Goal: Submit feedback/report problem: Submit feedback/report problem

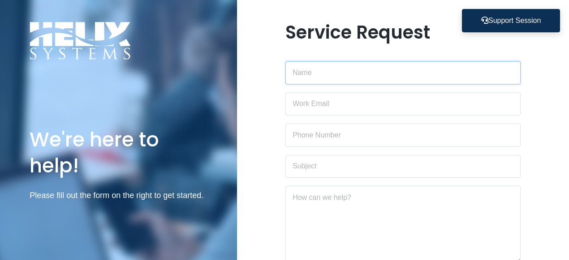
click at [308, 64] on input "text" at bounding box center [404, 72] width 236 height 23
type input "[PERSON_NAME]"
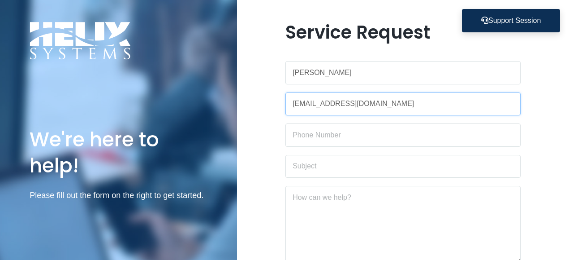
type input "[EMAIL_ADDRESS][DOMAIN_NAME]"
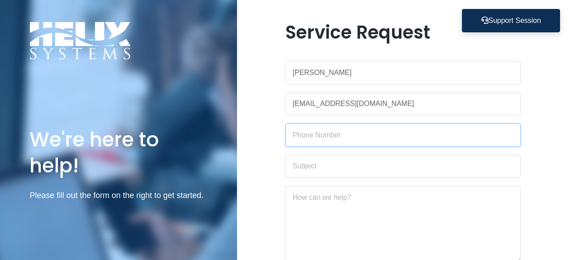
click at [314, 131] on input "text" at bounding box center [404, 134] width 236 height 23
type input "3474154839"
click at [301, 168] on input "text" at bounding box center [404, 166] width 236 height 23
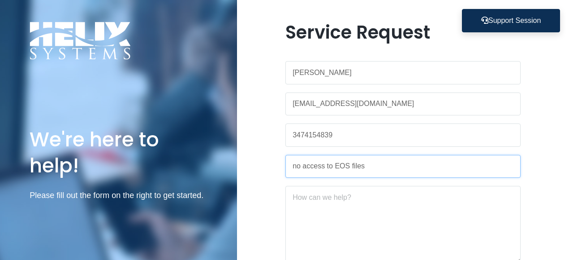
scroll to position [127, 0]
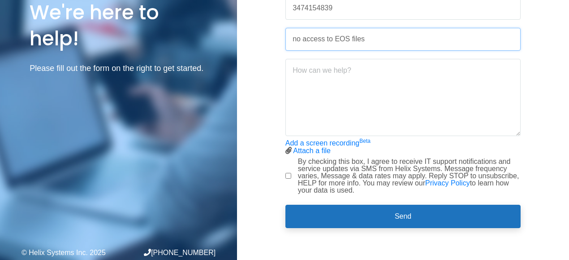
type input "no access to EOS files"
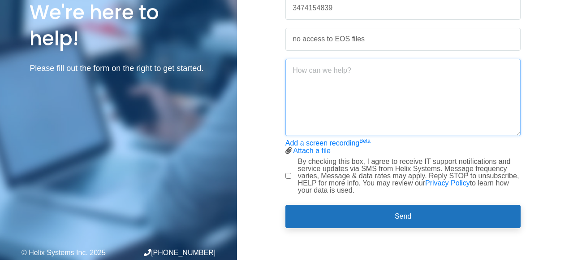
click at [342, 75] on textarea at bounding box center [404, 97] width 236 height 77
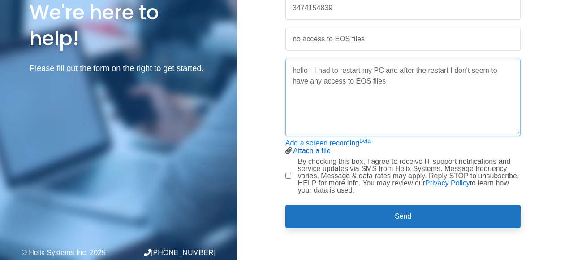
type textarea "hello - I had to restart my PC and after the restart I don't seem to have any a…"
click at [313, 153] on link "Attach a file" at bounding box center [312, 151] width 38 height 8
click at [293, 174] on div "By checking this box, I agree to receive IT support notifications and service u…" at bounding box center [404, 176] width 236 height 36
click at [289, 174] on input "By checking this box, I agree to receive IT support notifications and service u…" at bounding box center [289, 176] width 6 height 6
checkbox input "true"
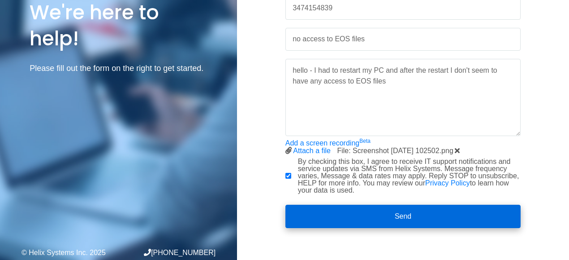
click at [426, 218] on button "Send" at bounding box center [404, 215] width 236 height 23
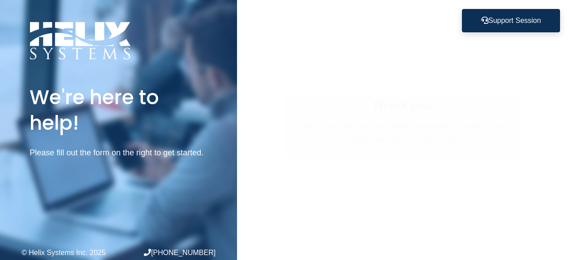
scroll to position [0, 0]
